Goal: Find specific page/section: Find specific page/section

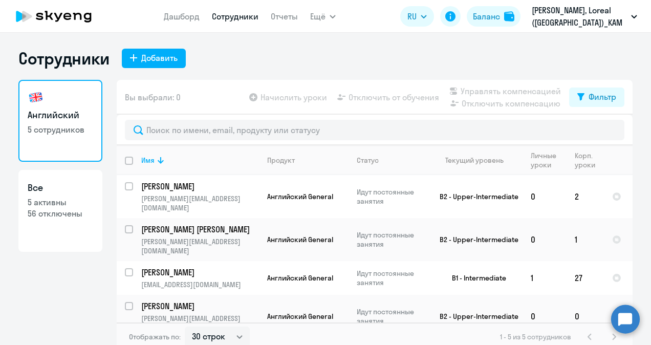
select select "30"
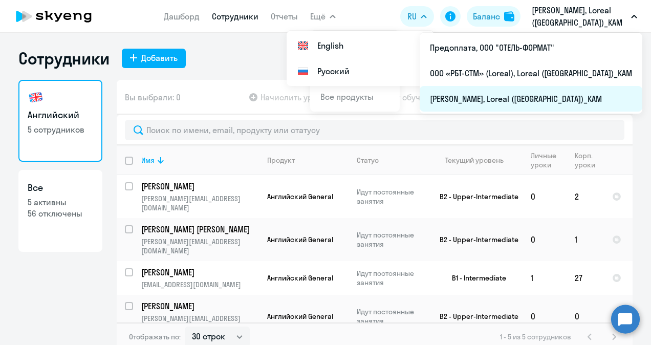
click at [539, 96] on li "[PERSON_NAME], Loreal ([GEOGRAPHIC_DATA])_KAM" at bounding box center [531, 99] width 223 height 26
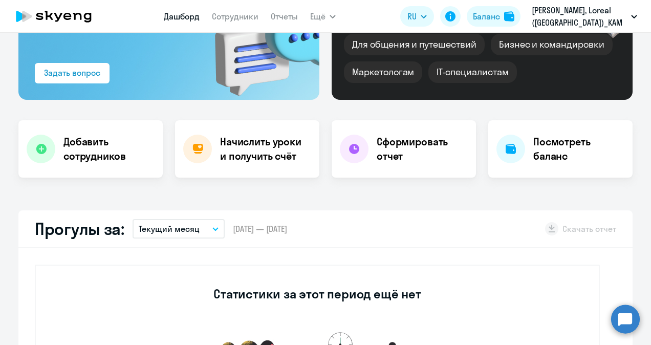
scroll to position [51, 0]
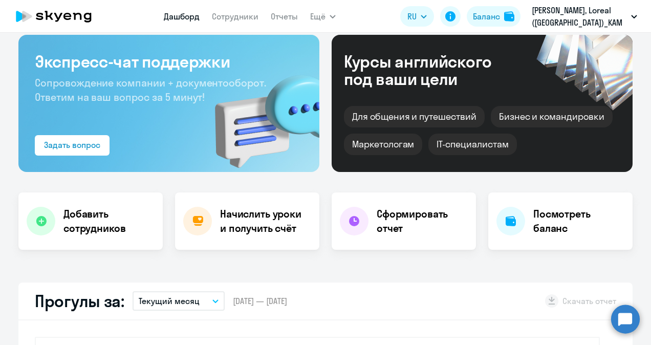
select select "30"
click at [242, 15] on link "Сотрудники" at bounding box center [235, 16] width 47 height 10
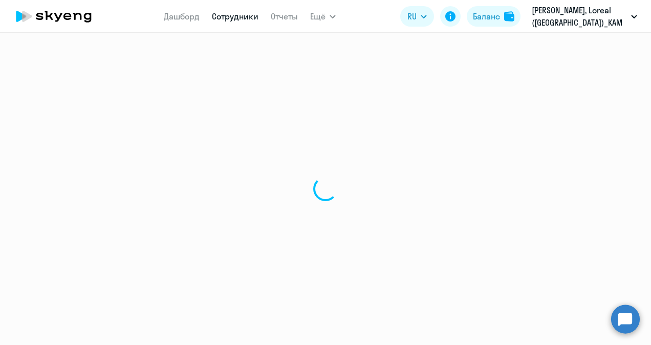
select select "30"
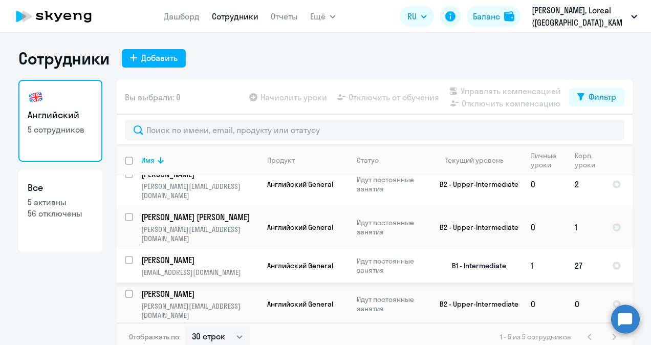
scroll to position [19, 0]
